Goal: Find contact information: Find contact information

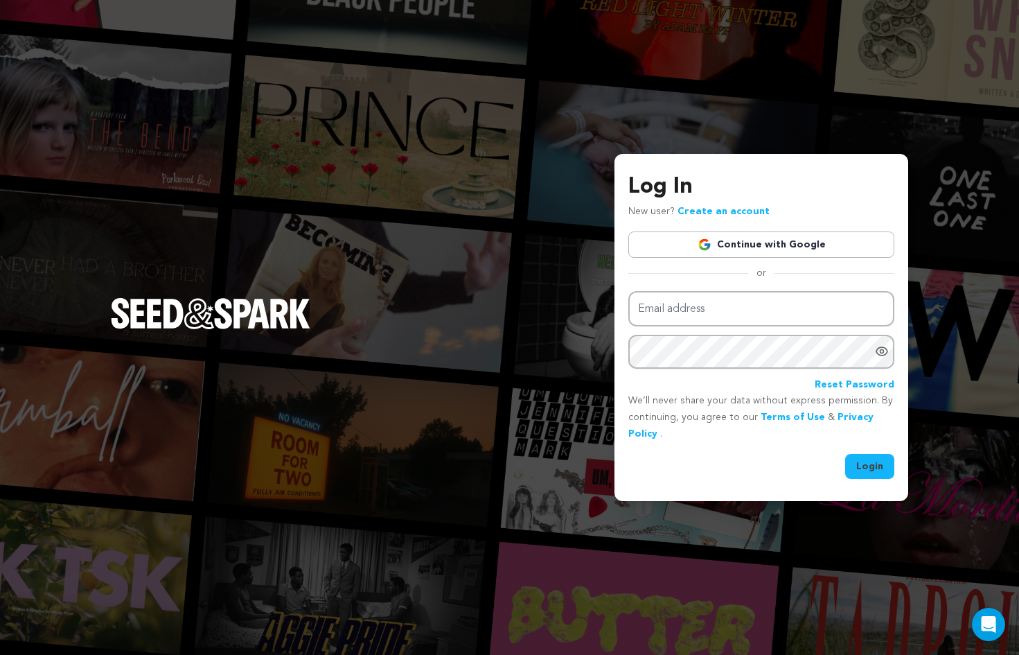
click at [705, 243] on img at bounding box center [704, 245] width 14 height 14
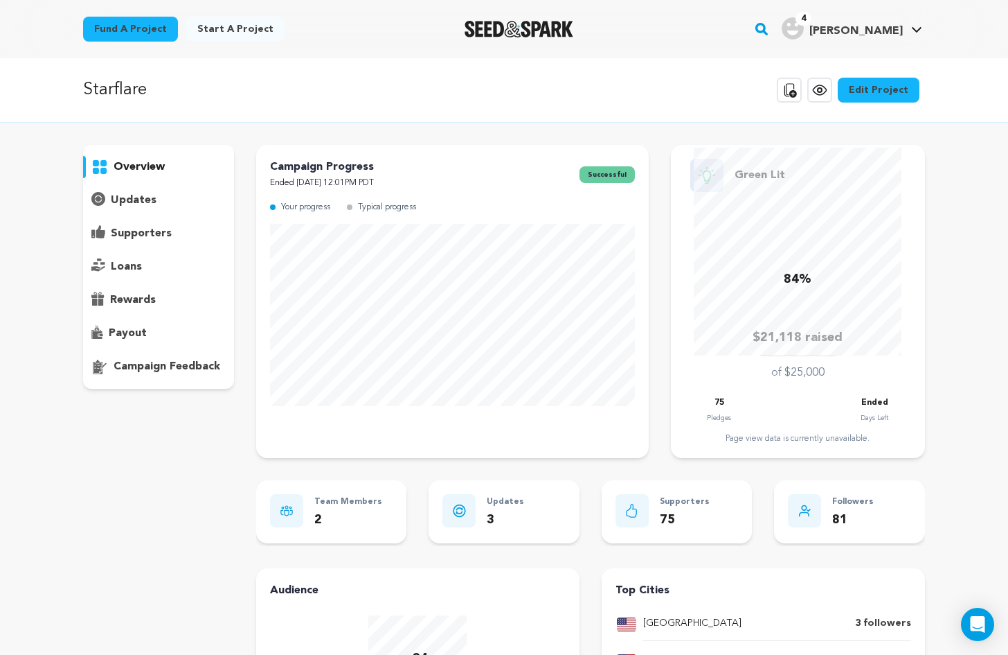
click at [165, 234] on p "supporters" at bounding box center [141, 233] width 61 height 17
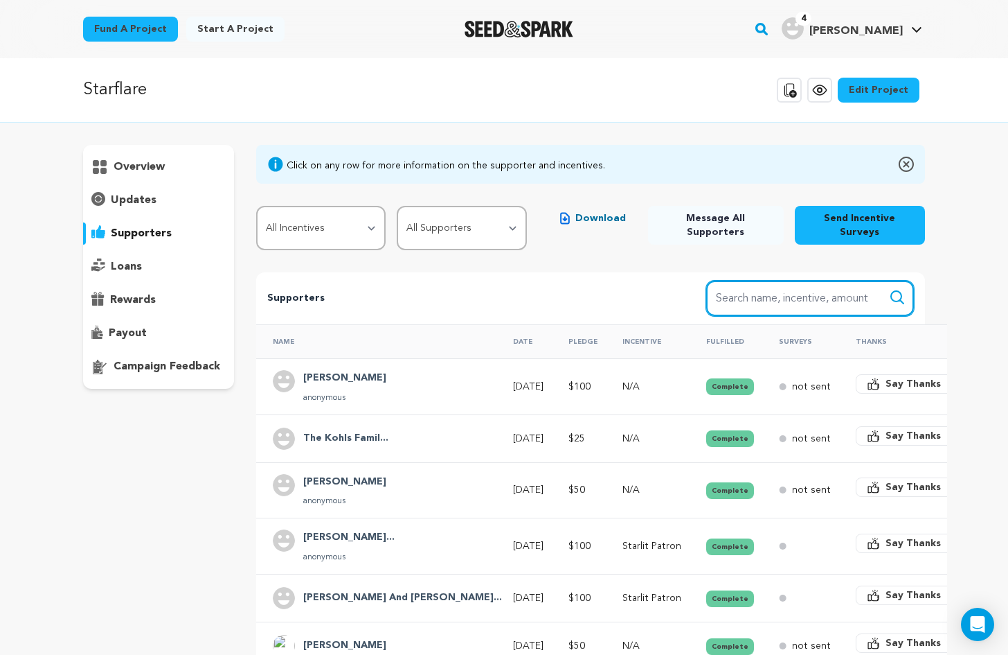
click at [763, 285] on input "Search name, item" at bounding box center [810, 298] width 208 height 35
type input "[PERSON_NAME]"
click at [889, 289] on button "Search" at bounding box center [897, 297] width 17 height 17
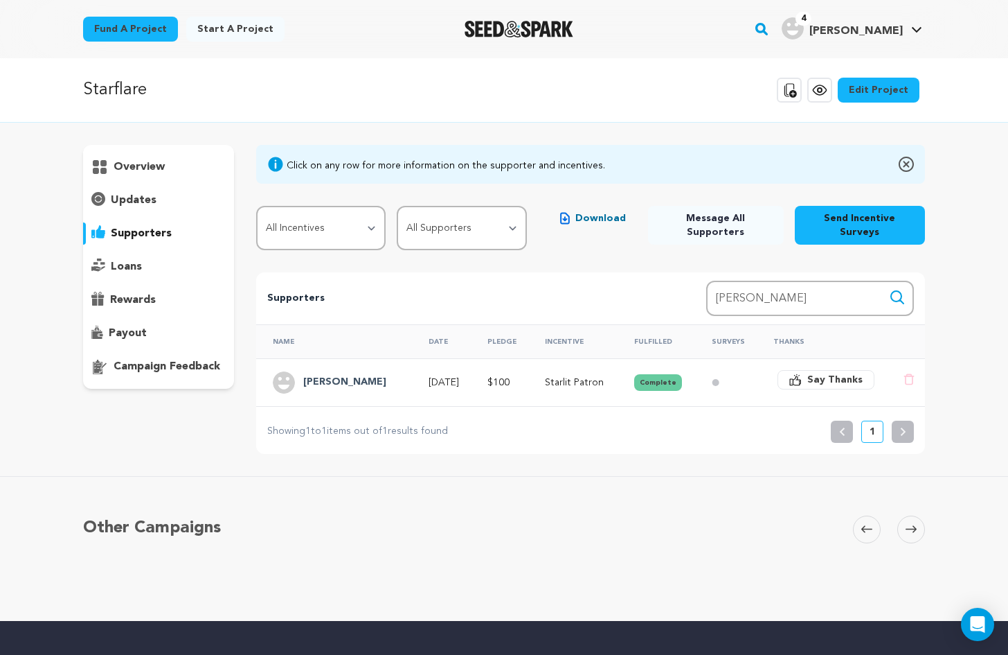
click at [347, 375] on h4 "[PERSON_NAME]" at bounding box center [344, 382] width 83 height 17
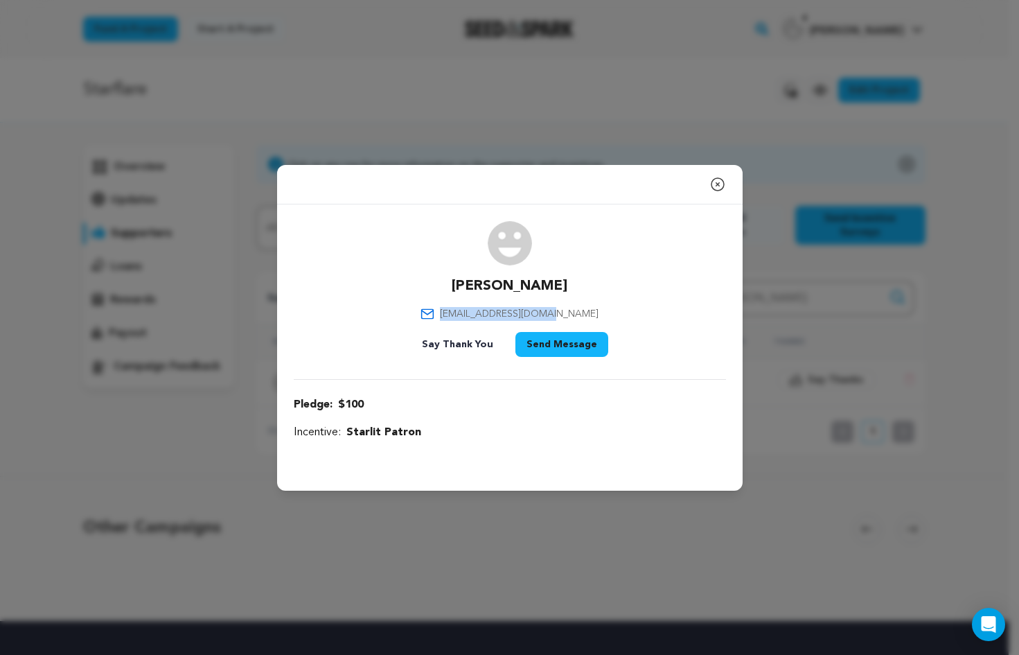
drag, startPoint x: 580, startPoint y: 314, endPoint x: 468, endPoint y: 319, distance: 113.0
click at [468, 319] on div "[PERSON_NAME] [EMAIL_ADDRESS][DOMAIN_NAME] Say Thank You Send Message" at bounding box center [510, 291] width 432 height 141
copy span "[EMAIL_ADDRESS][DOMAIN_NAME]"
click at [717, 182] on icon "button" at bounding box center [717, 184] width 17 height 17
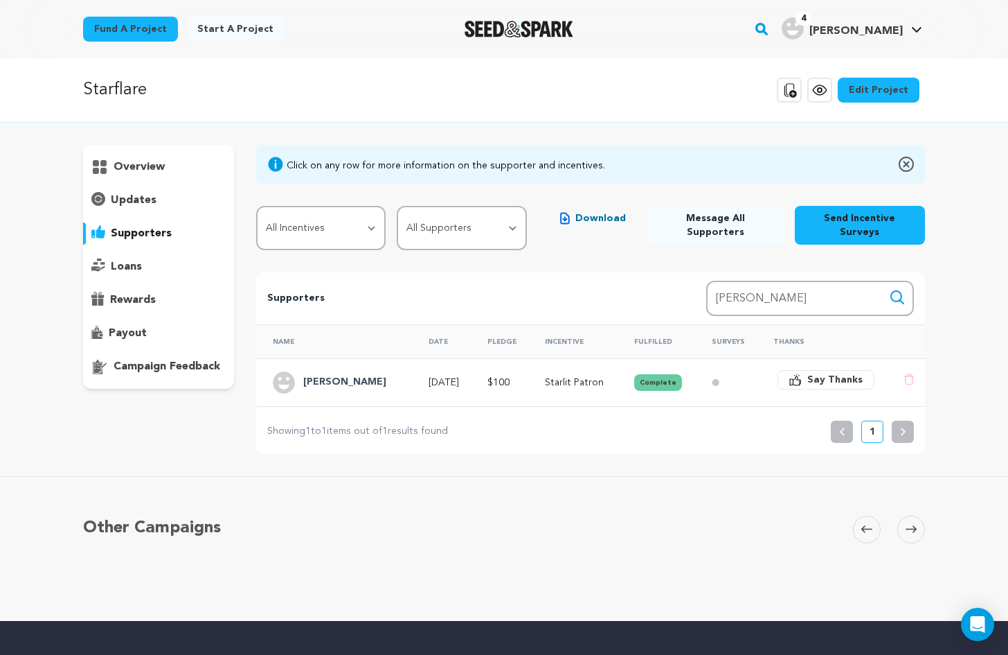
click at [354, 374] on h4 "[PERSON_NAME]" at bounding box center [344, 382] width 83 height 17
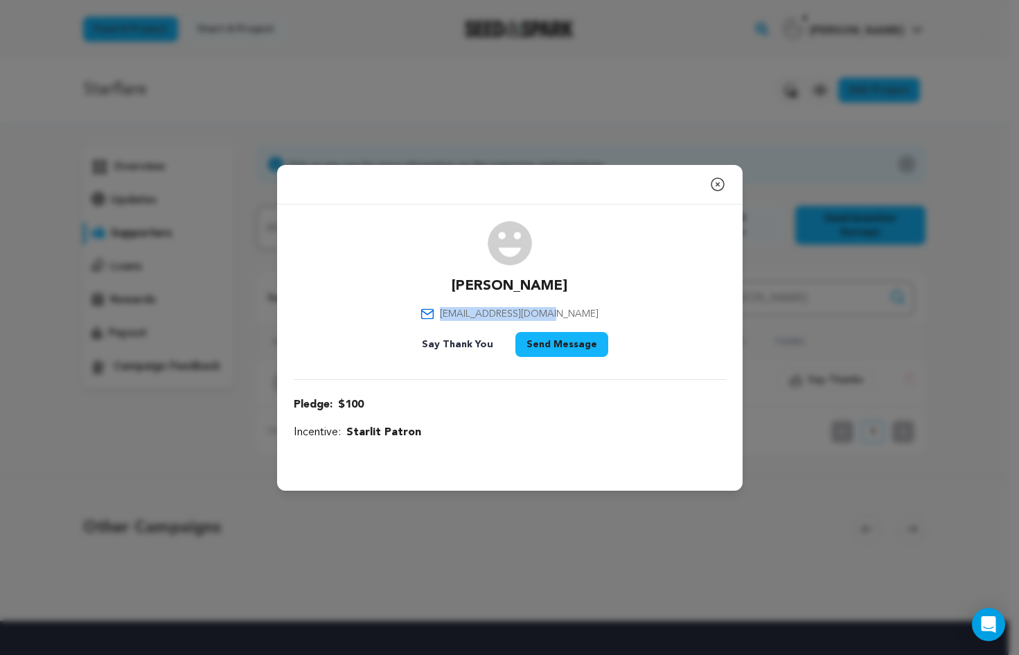
drag, startPoint x: 578, startPoint y: 312, endPoint x: 463, endPoint y: 321, distance: 116.0
click at [463, 321] on div "[PERSON_NAME] [EMAIL_ADDRESS][DOMAIN_NAME] Say Thank You Send Message" at bounding box center [510, 291] width 432 height 141
copy span "[EMAIL_ADDRESS][DOMAIN_NAME]"
click at [717, 184] on icon "button" at bounding box center [717, 184] width 12 height 12
